Goal: Information Seeking & Learning: Learn about a topic

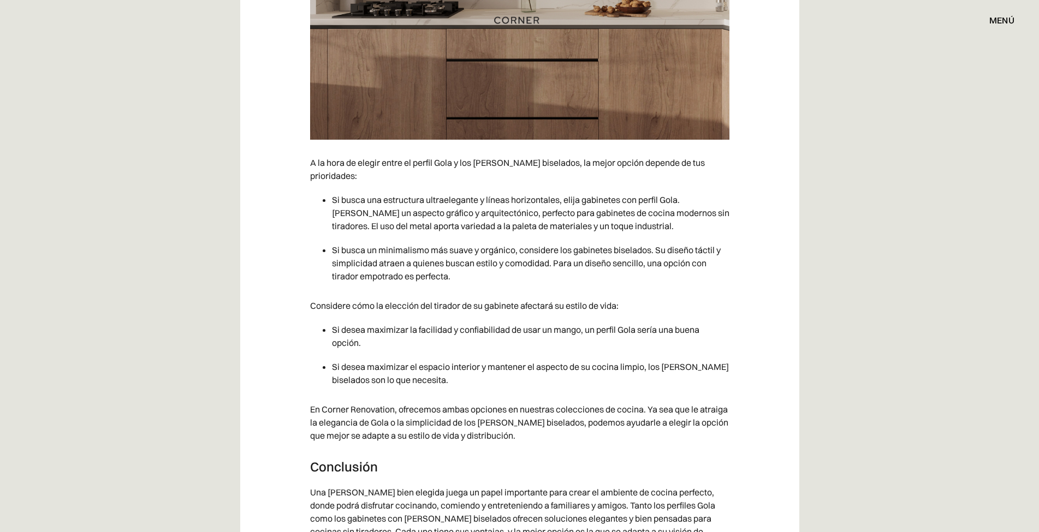
scroll to position [3767, 0]
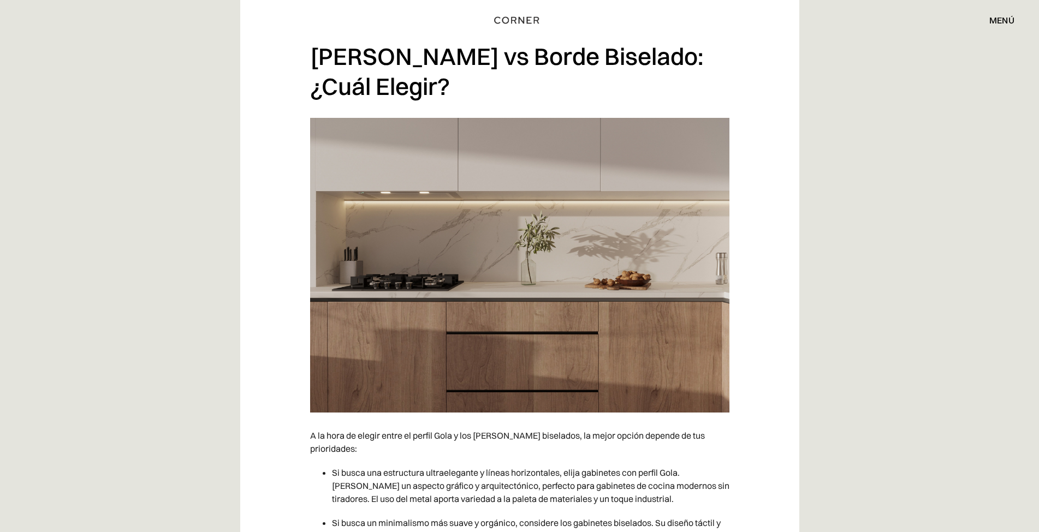
click at [630, 266] on img at bounding box center [519, 265] width 419 height 295
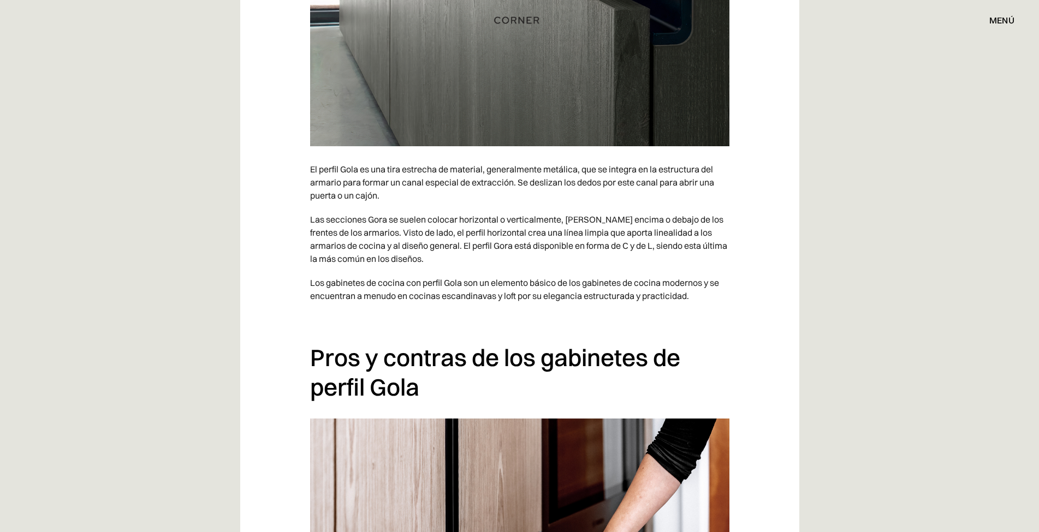
scroll to position [874, 0]
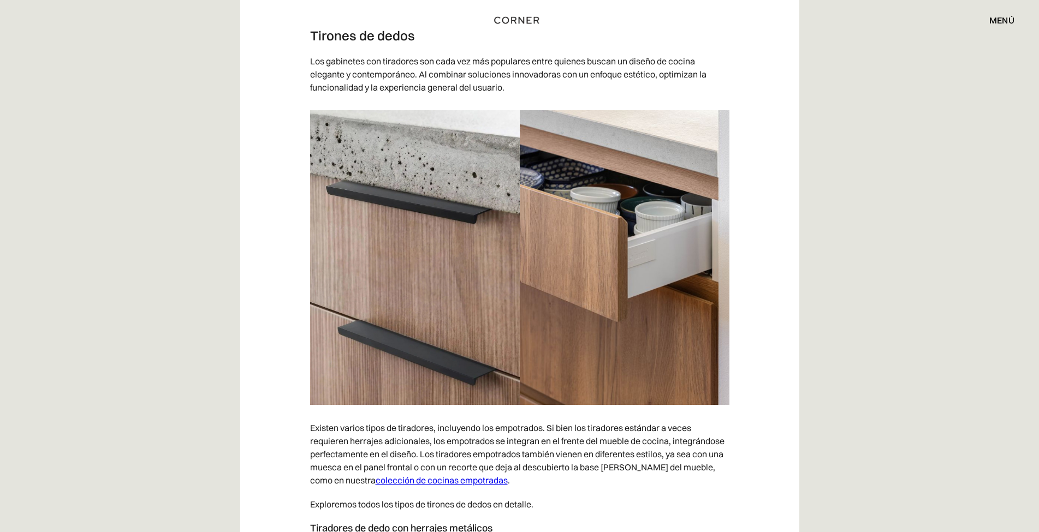
scroll to position [2129, 0]
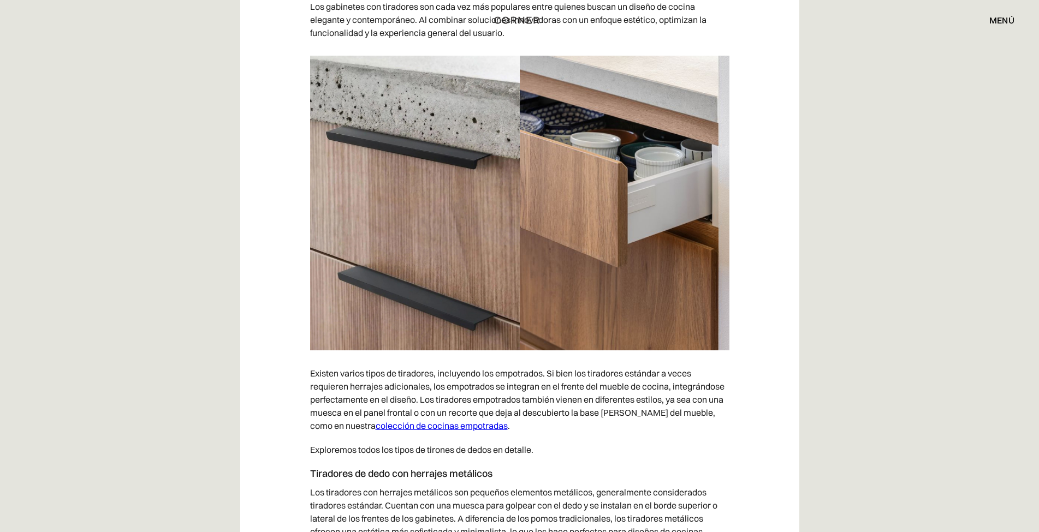
click at [630, 211] on img at bounding box center [519, 203] width 419 height 295
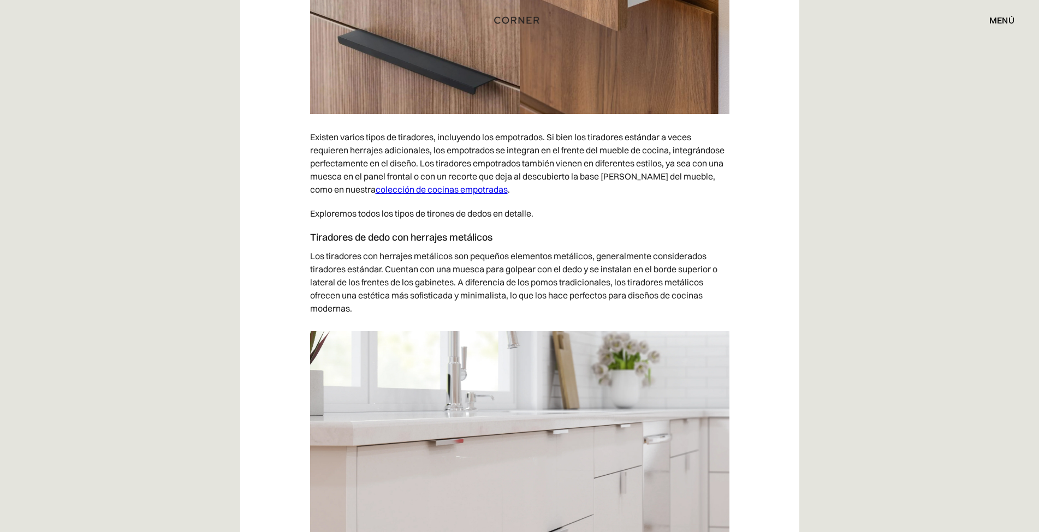
scroll to position [2093, 0]
